Goal: Check status

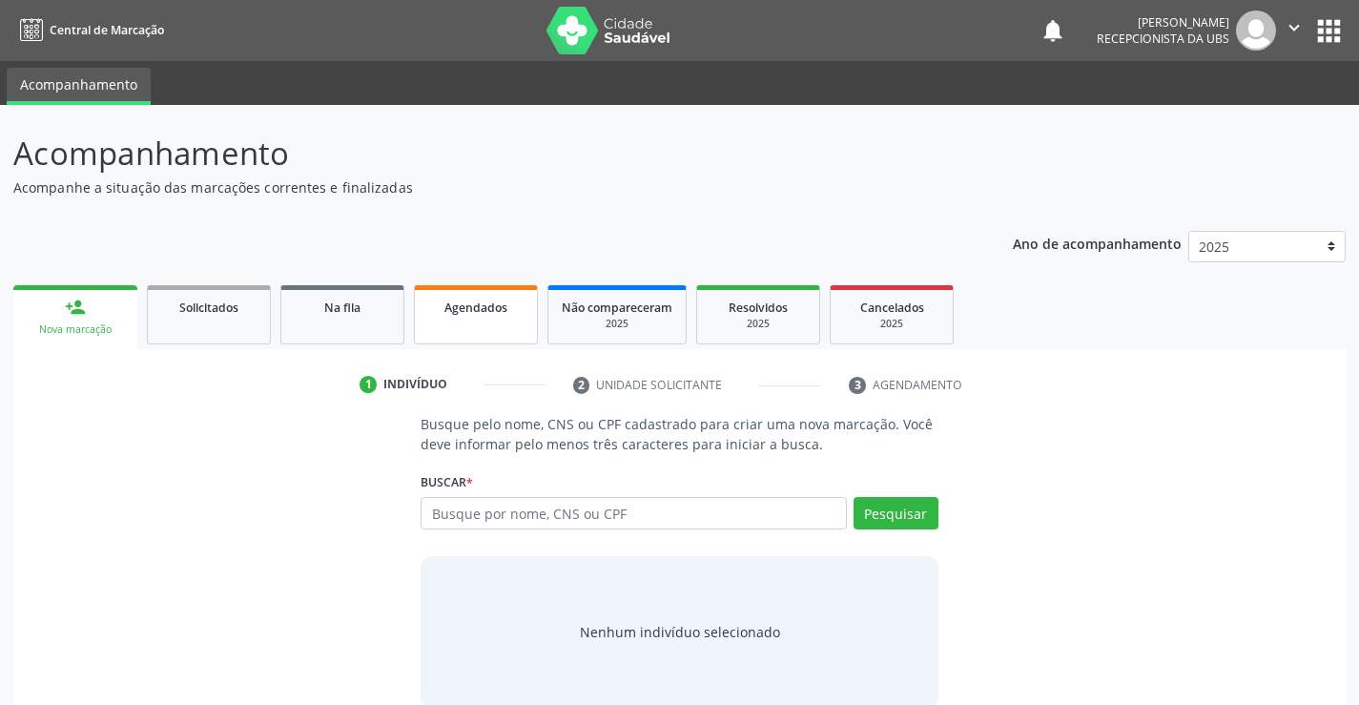
click at [474, 309] on span "Agendados" at bounding box center [476, 308] width 63 height 16
select select "9"
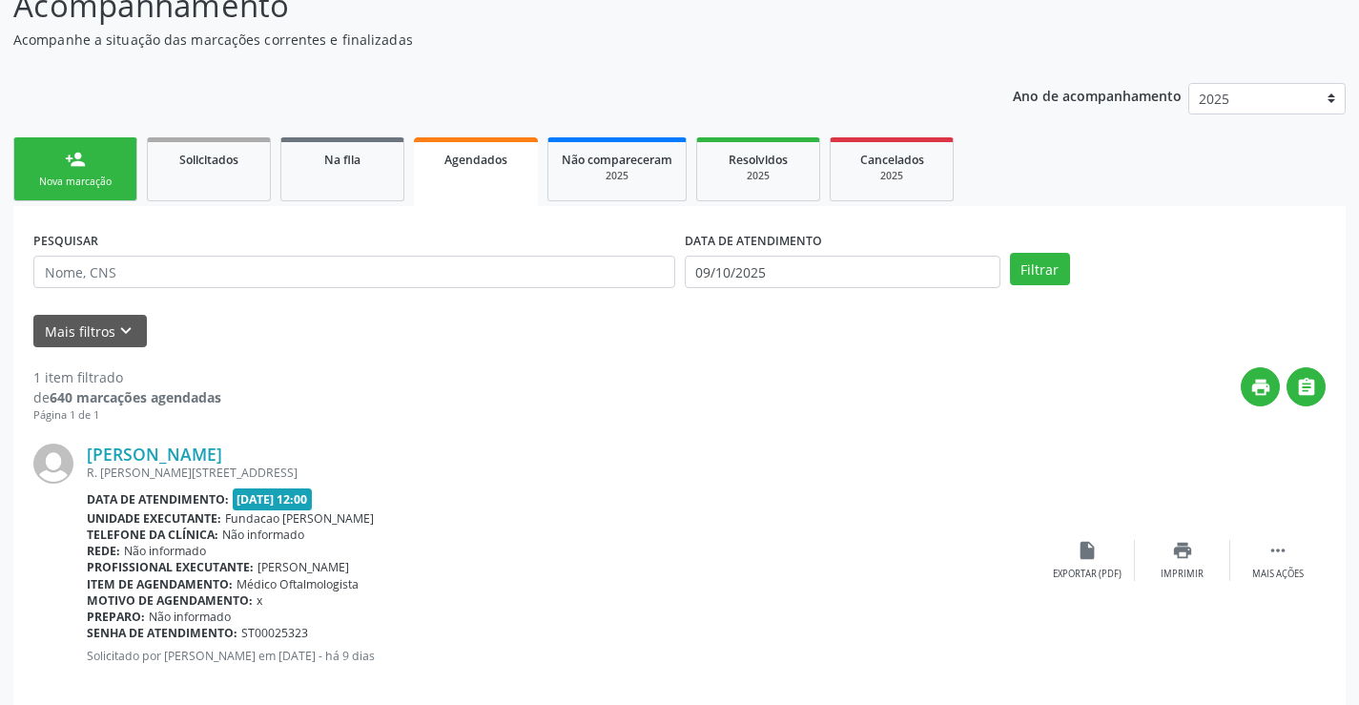
scroll to position [174, 0]
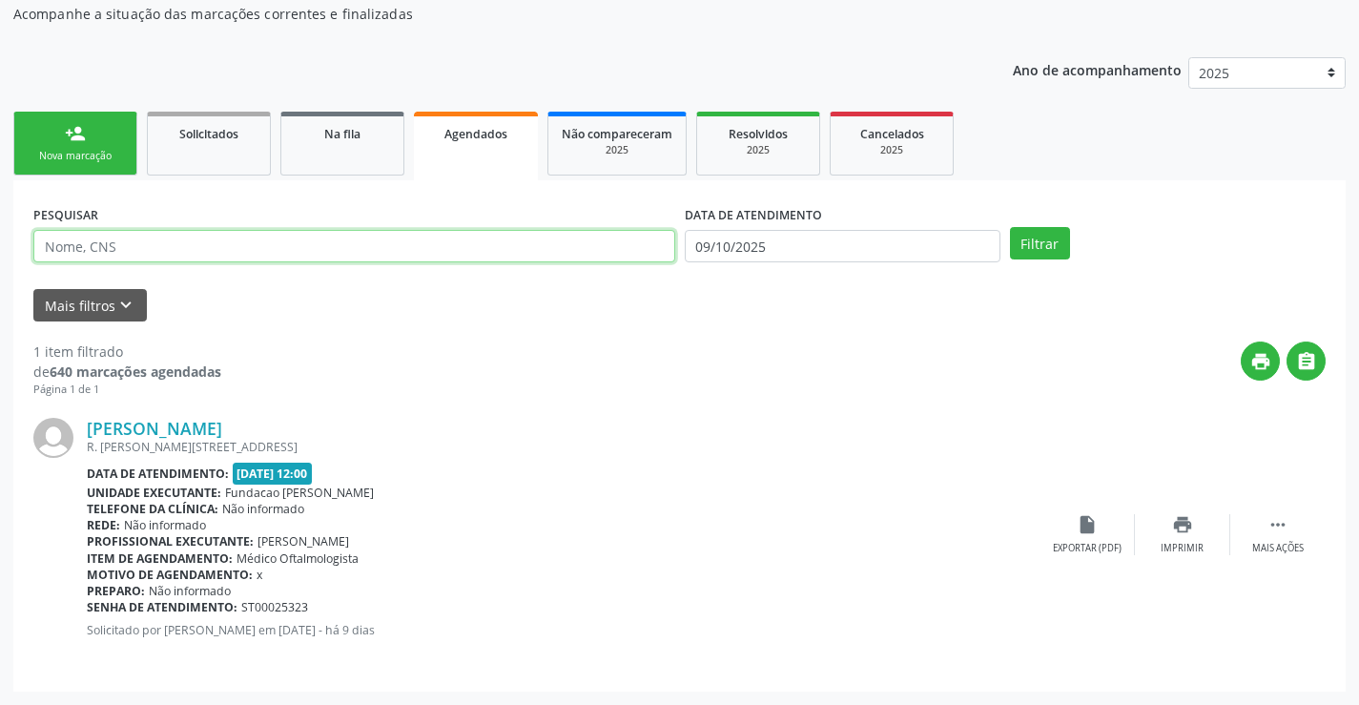
click at [240, 240] on input "text" at bounding box center [354, 246] width 642 height 32
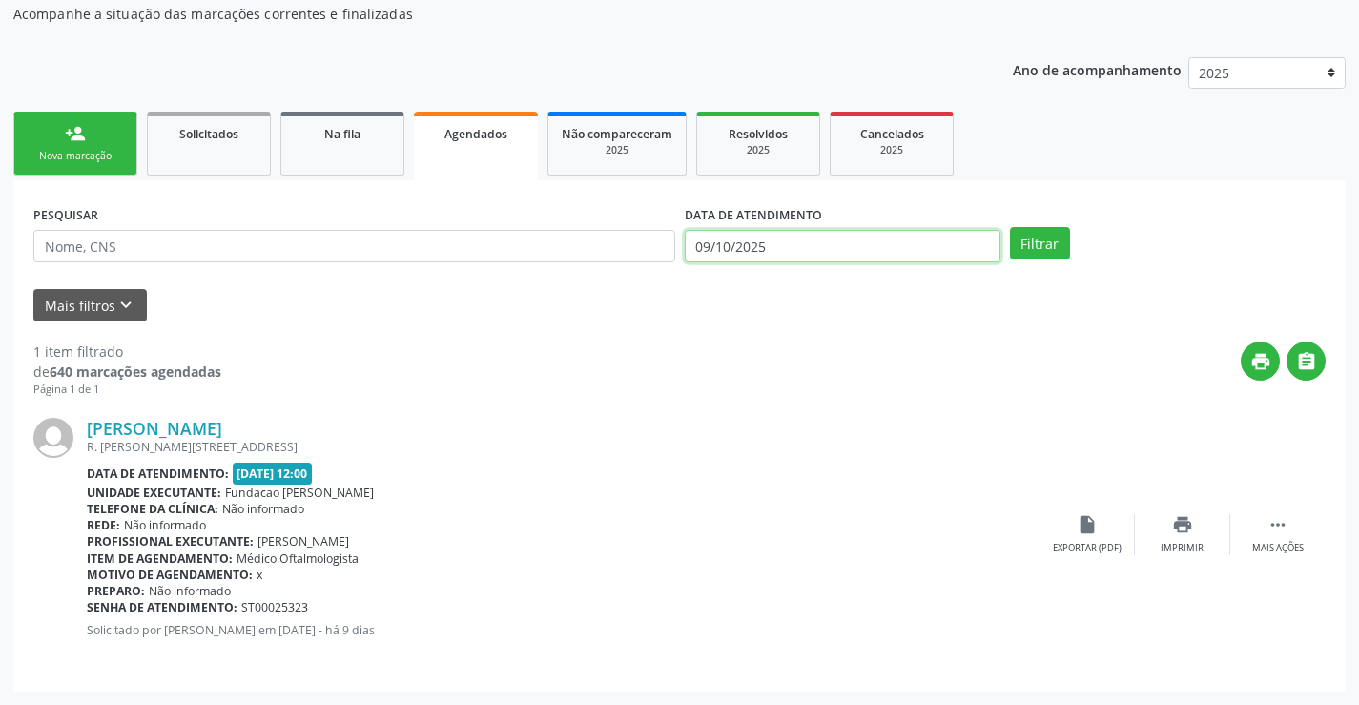
click at [968, 237] on input "09/10/2025" at bounding box center [843, 246] width 316 height 32
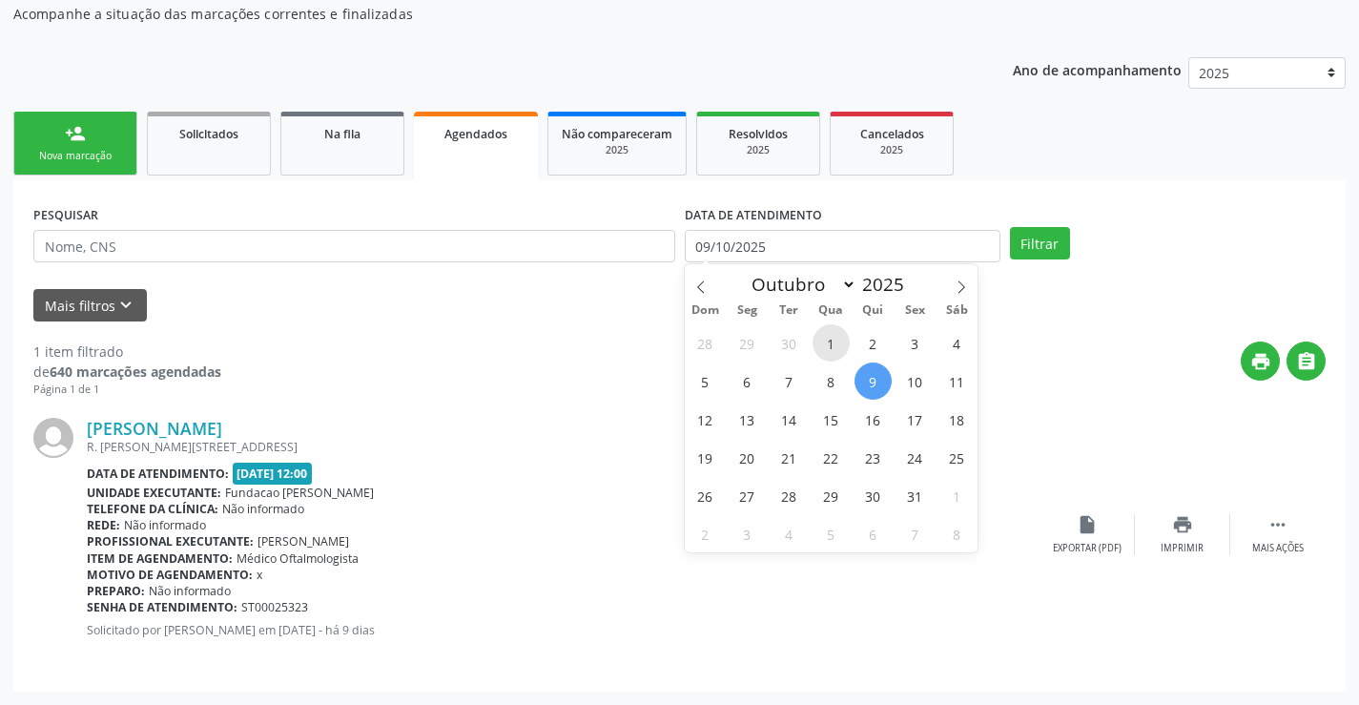
click at [824, 355] on span "1" at bounding box center [831, 342] width 37 height 37
type input "01/10/2025"
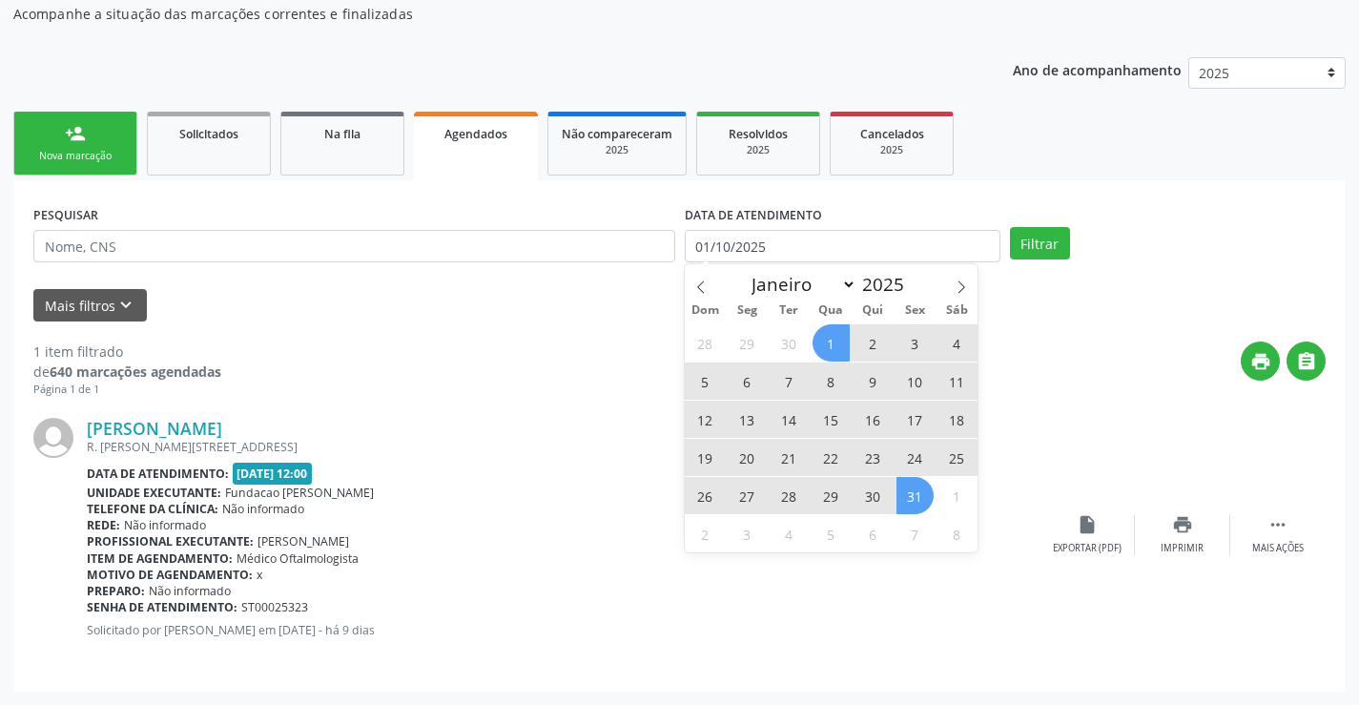
click at [908, 501] on span "31" at bounding box center [915, 495] width 37 height 37
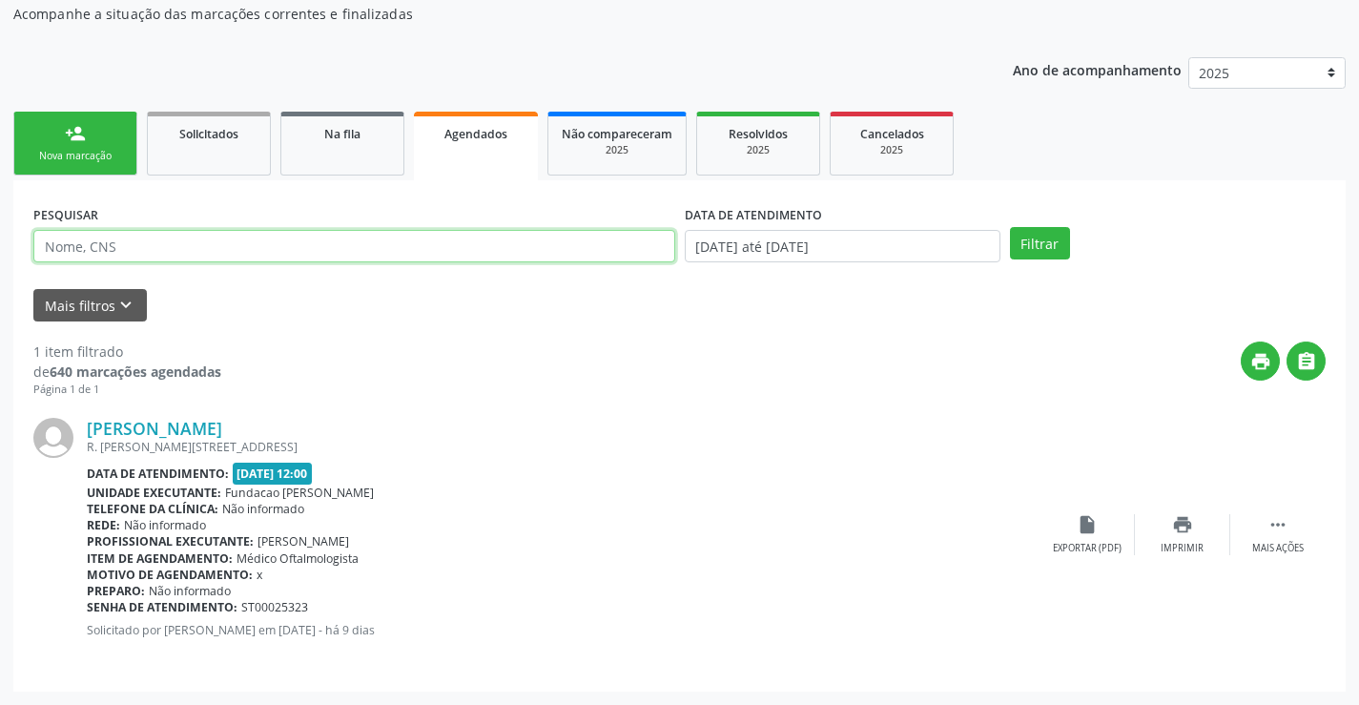
click at [432, 243] on input "text" at bounding box center [354, 246] width 642 height 32
click at [1010, 227] on button "Filtrar" at bounding box center [1040, 243] width 60 height 32
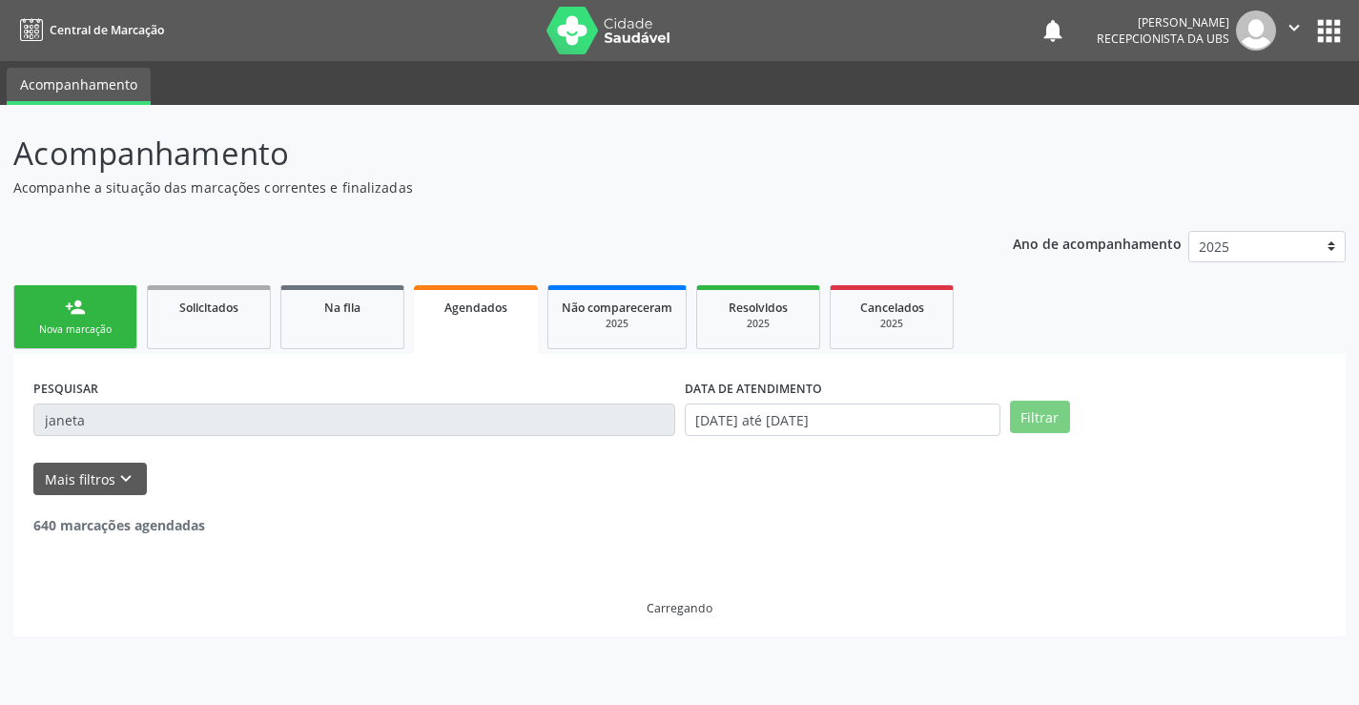
scroll to position [0, 0]
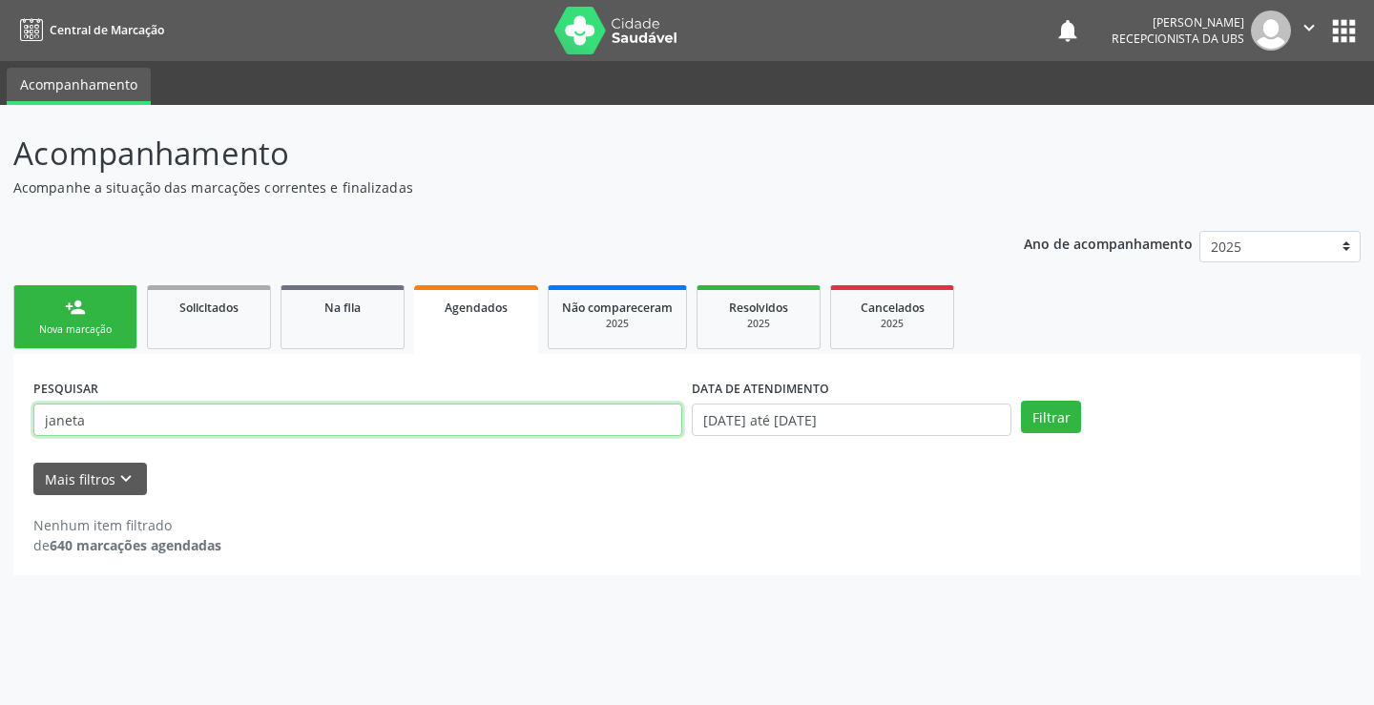
click at [455, 424] on input "janeta" at bounding box center [357, 420] width 649 height 32
type input "janete"
click at [1021, 401] on button "Filtrar" at bounding box center [1051, 417] width 60 height 32
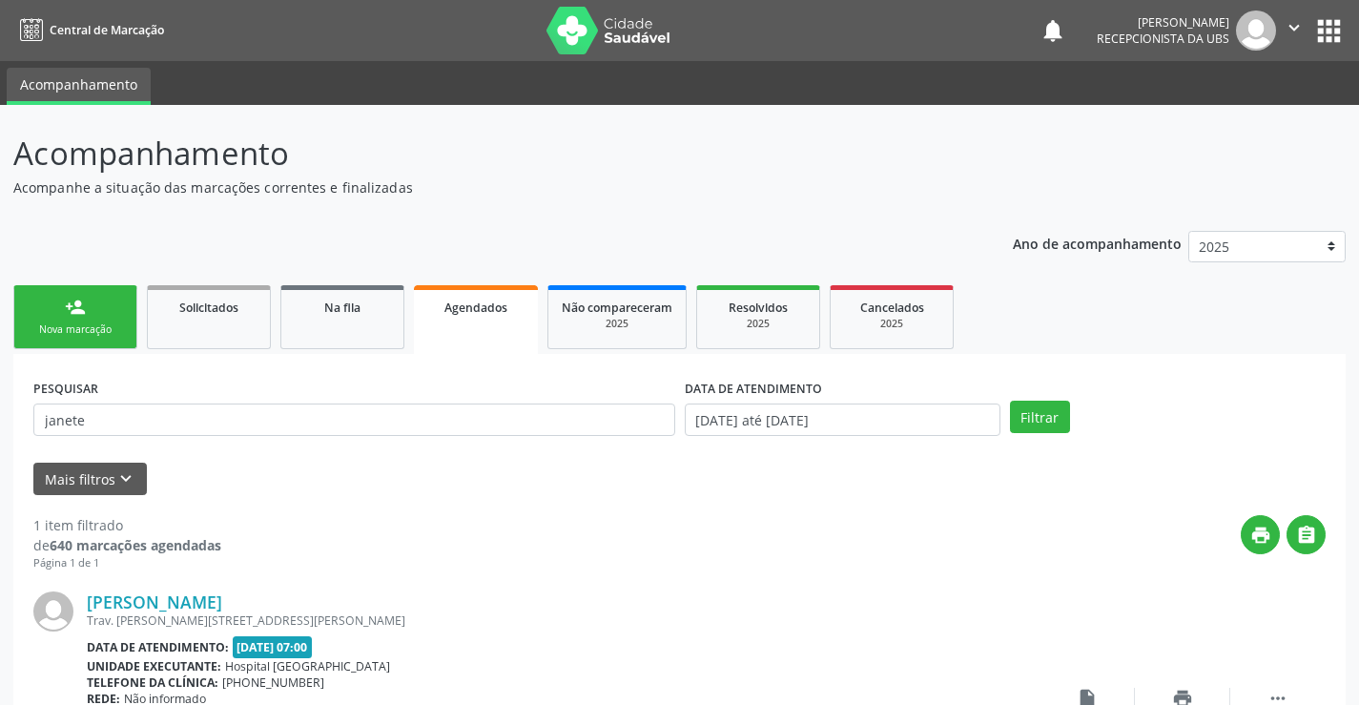
scroll to position [174, 0]
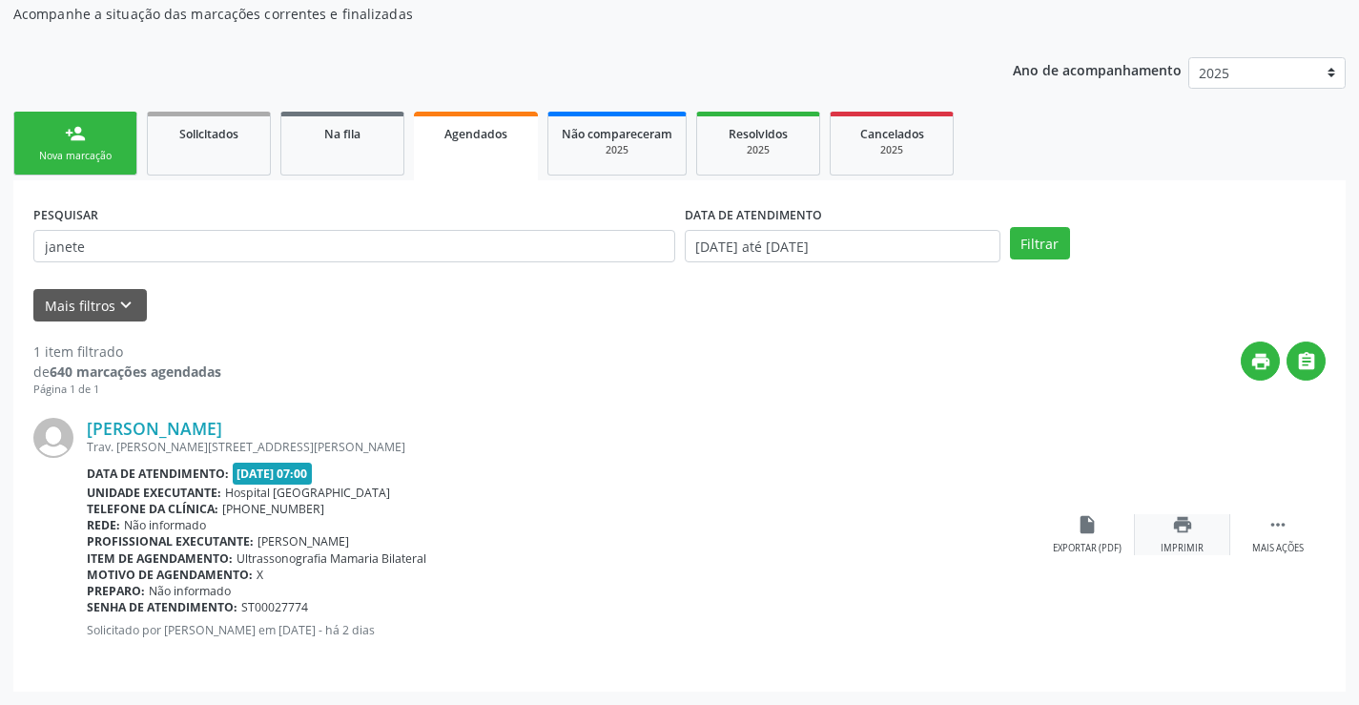
click at [1195, 541] on div "print Imprimir" at bounding box center [1182, 534] width 95 height 41
click at [707, 342] on div "print " at bounding box center [773, 370] width 1105 height 56
